Goal: Obtain resource: Download file/media

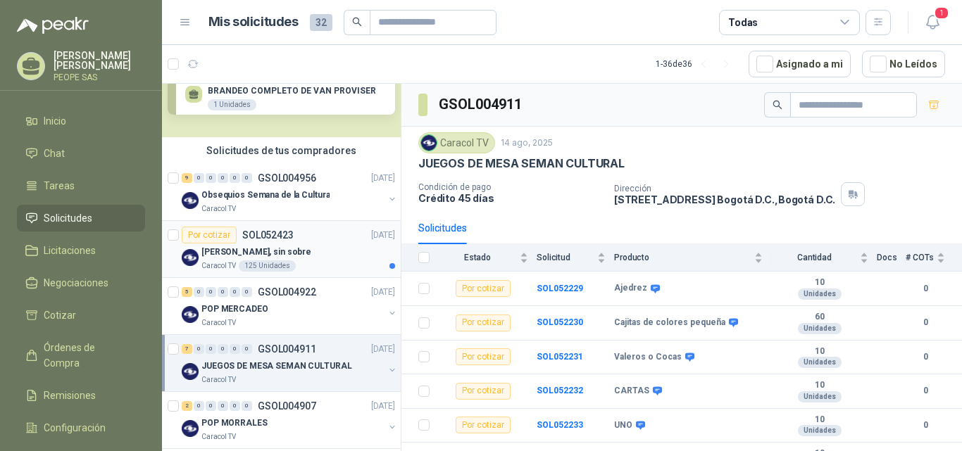
scroll to position [70, 0]
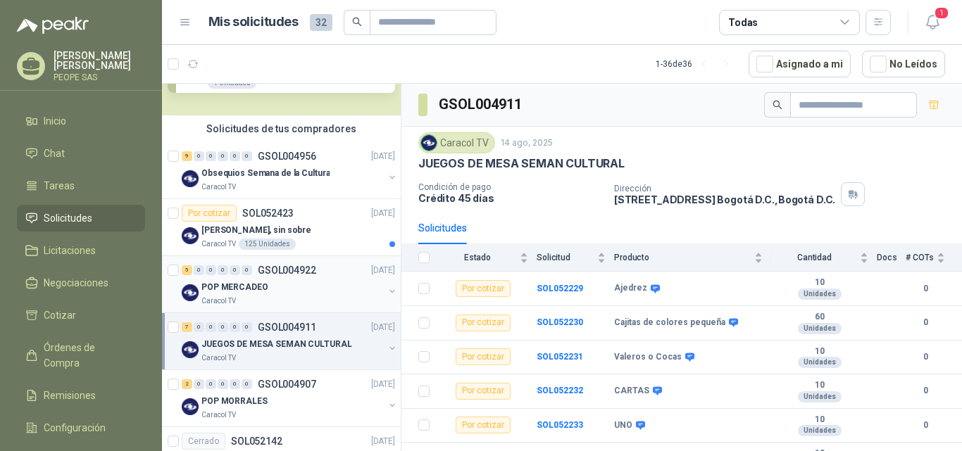
click at [265, 286] on div "POP MERCADEO" at bounding box center [292, 287] width 182 height 17
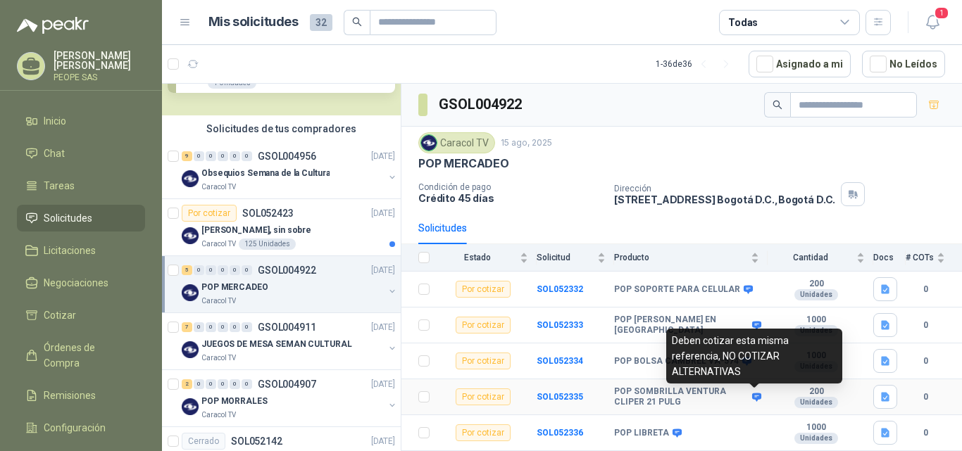
click at [755, 397] on icon at bounding box center [756, 397] width 11 height 11
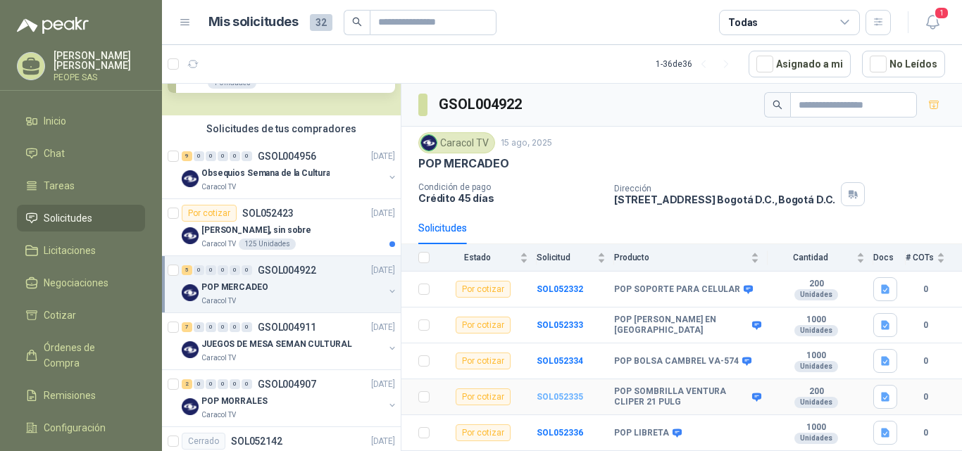
click at [555, 396] on b "SOL052335" at bounding box center [559, 397] width 46 height 10
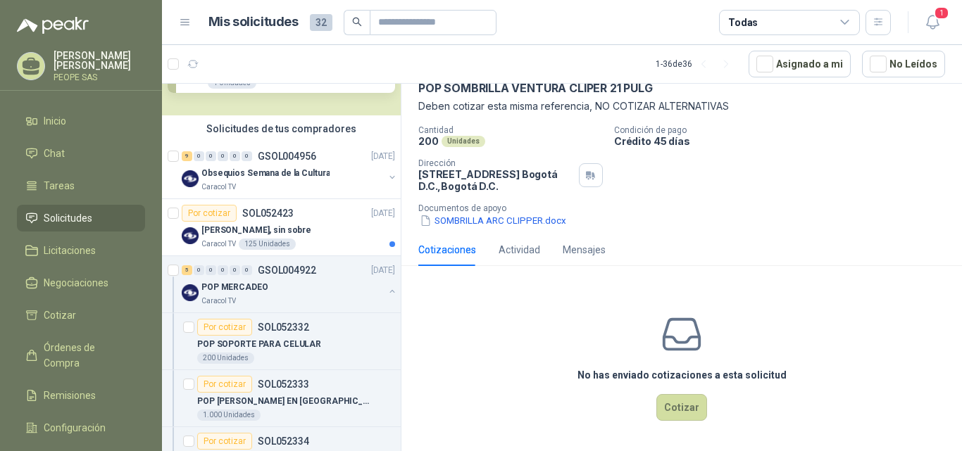
scroll to position [3, 0]
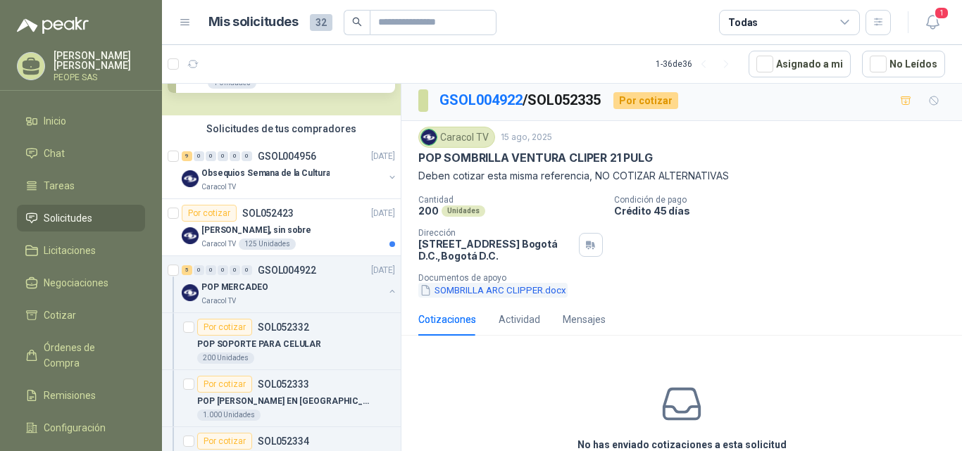
click at [493, 290] on button "SOMBRILLA ARC CLIPPER.docx" at bounding box center [492, 290] width 149 height 15
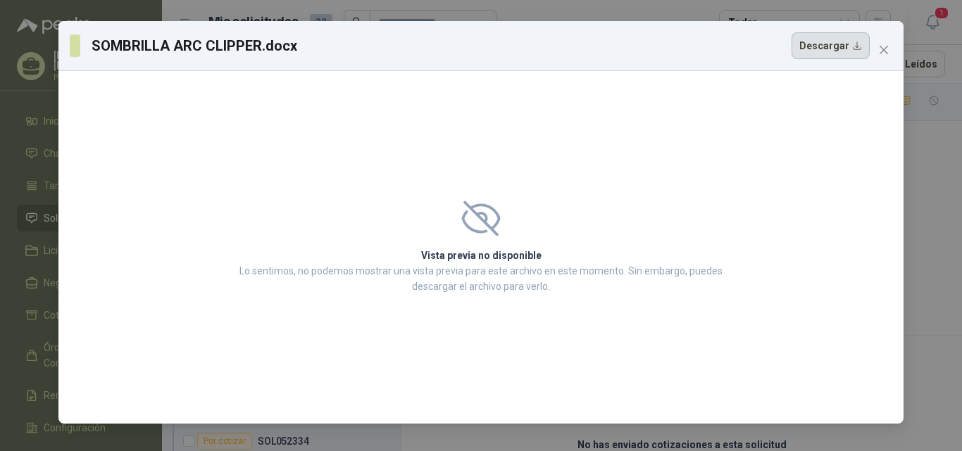
click at [840, 48] on button "Descargar" at bounding box center [830, 45] width 78 height 27
click at [881, 50] on icon "close" at bounding box center [883, 49] width 11 height 11
